Goal: Obtain resource: Obtain resource

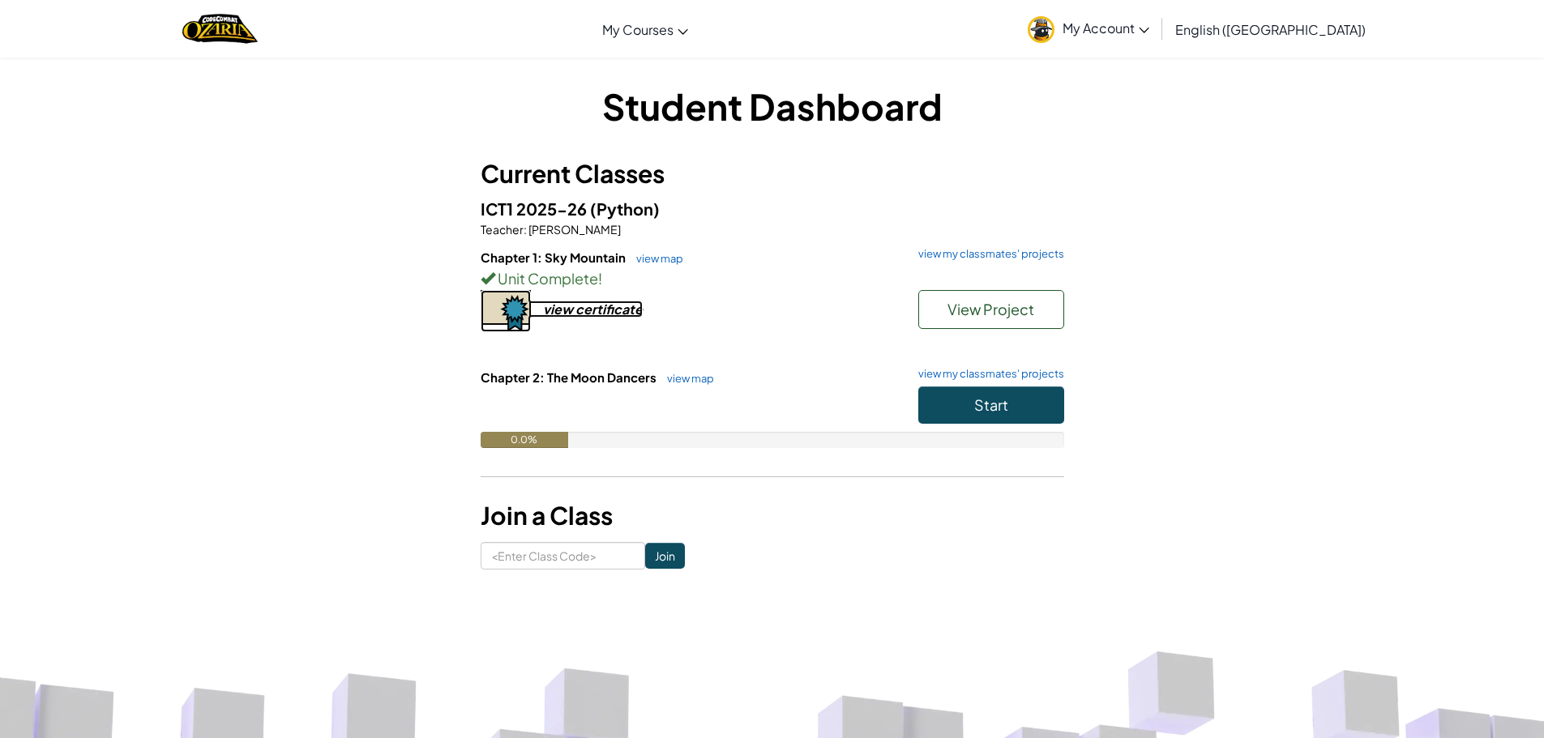
click at [577, 311] on div "view certificate" at bounding box center [593, 309] width 100 height 17
